Goal: Information Seeking & Learning: Learn about a topic

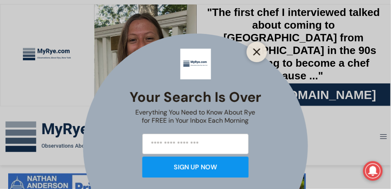
click at [258, 50] on line "Close" at bounding box center [257, 52] width 6 height 6
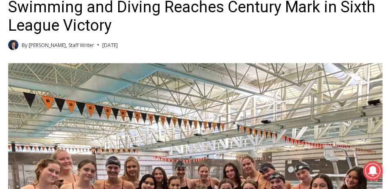
scroll to position [131, 0]
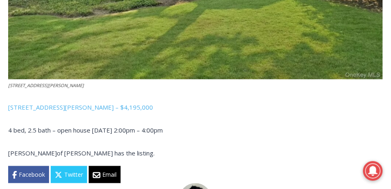
scroll to position [1281, 0]
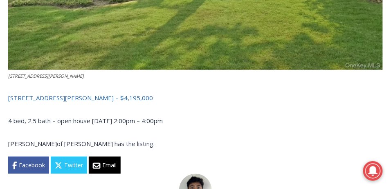
click at [80, 98] on link "[STREET_ADDRESS][PERSON_NAME] – $4,195,000" at bounding box center [80, 98] width 145 height 8
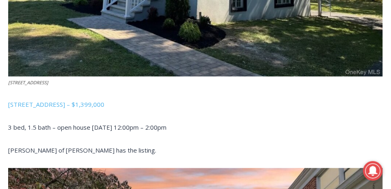
scroll to position [610, 0]
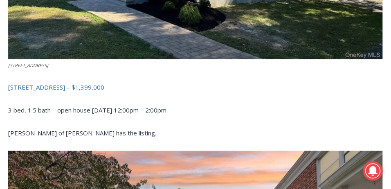
click at [104, 87] on link "[STREET_ADDRESS] – $1,399,000" at bounding box center [56, 87] width 96 height 8
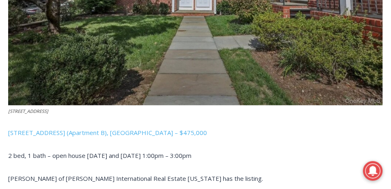
scroll to position [906, 0]
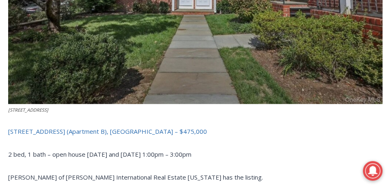
click at [121, 132] on link "[STREET_ADDRESS] (Apartment B), [GEOGRAPHIC_DATA] – $475,000" at bounding box center [107, 131] width 199 height 8
